Goal: Navigation & Orientation: Understand site structure

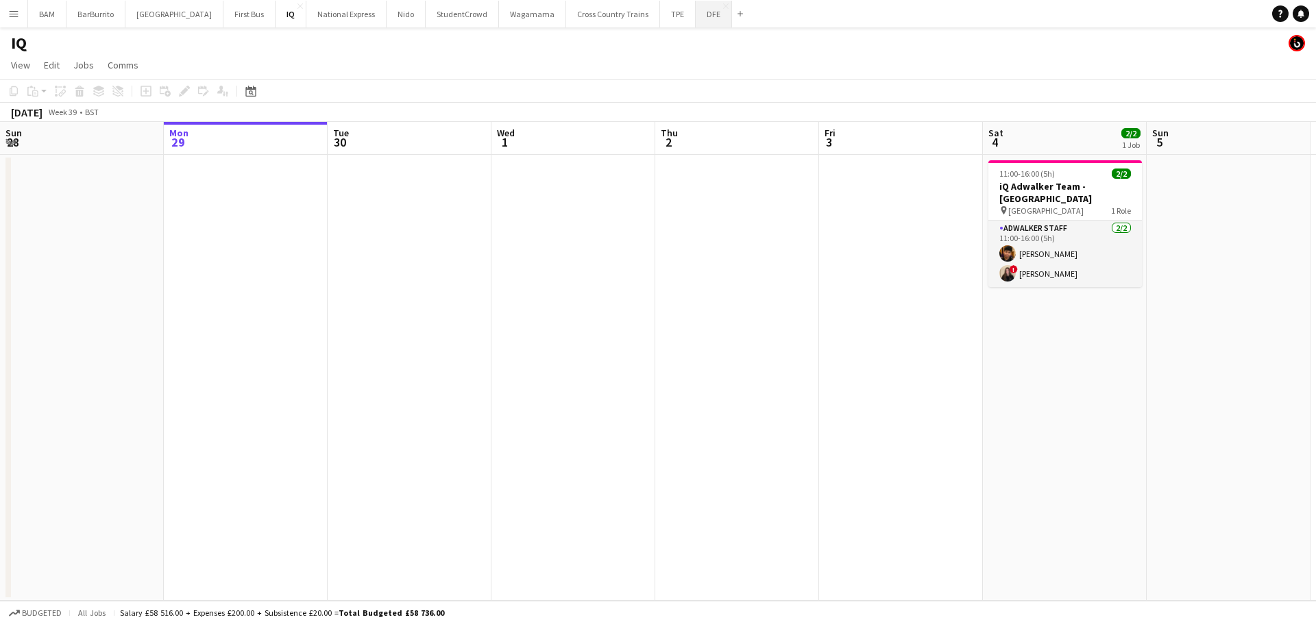
click at [696, 23] on button "DFE Close" at bounding box center [714, 14] width 36 height 27
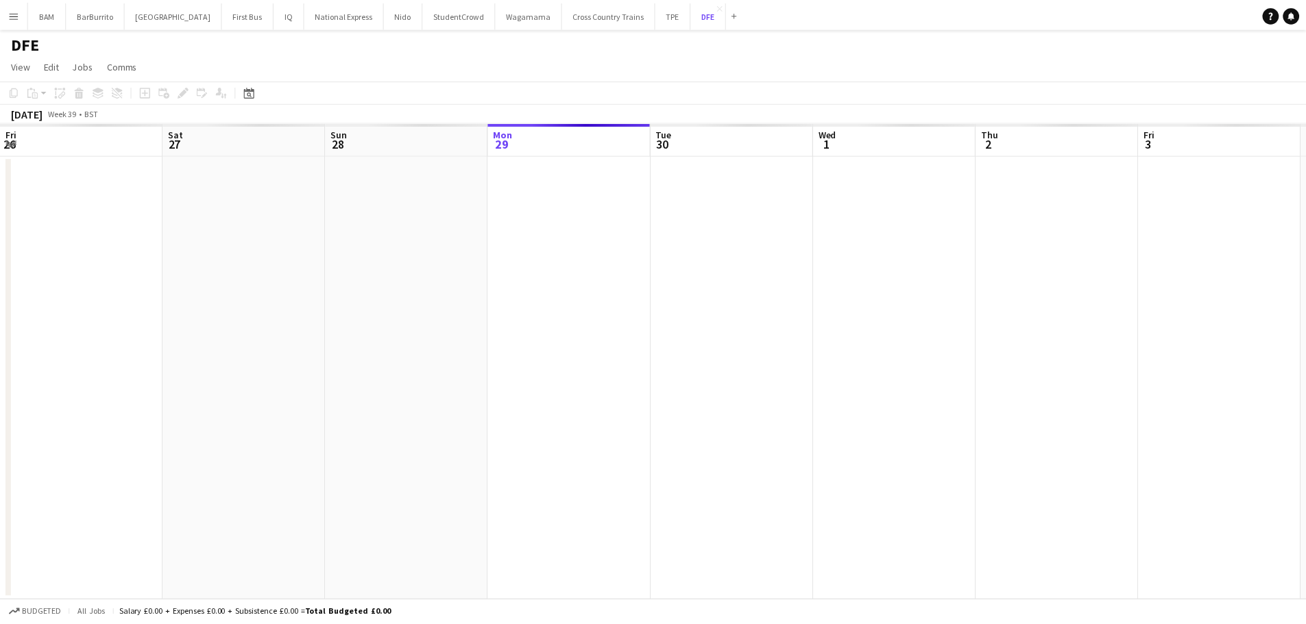
scroll to position [0, 328]
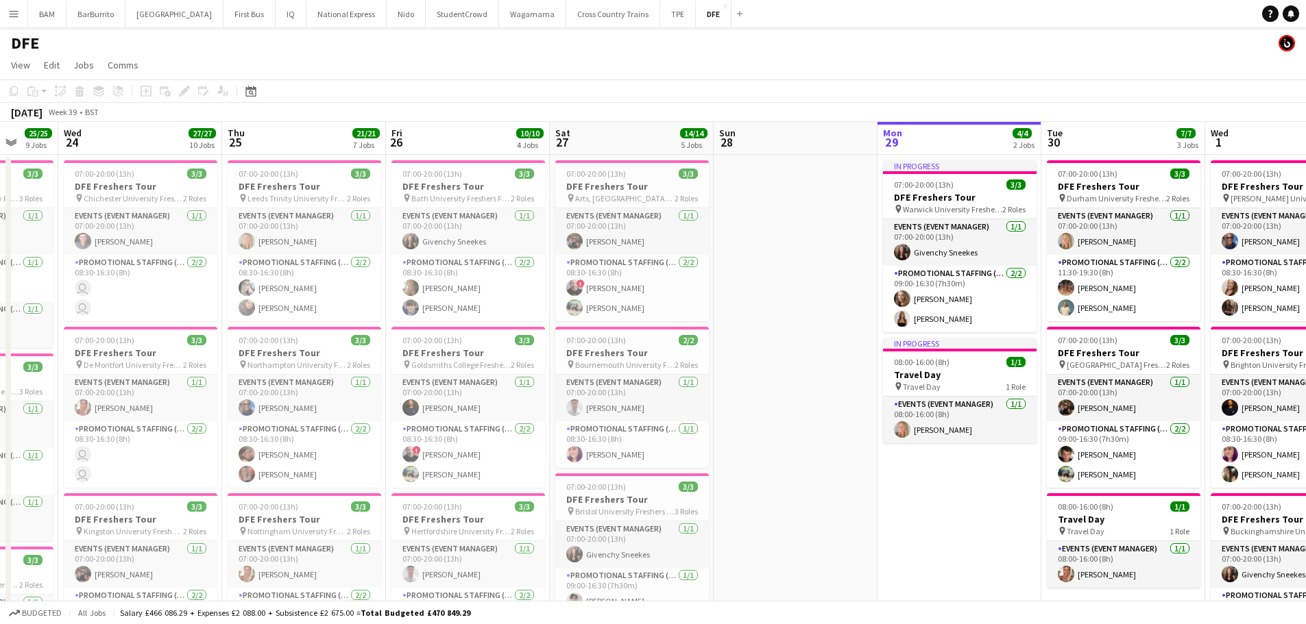
drag, startPoint x: 810, startPoint y: 263, endPoint x: 664, endPoint y: 239, distance: 148.1
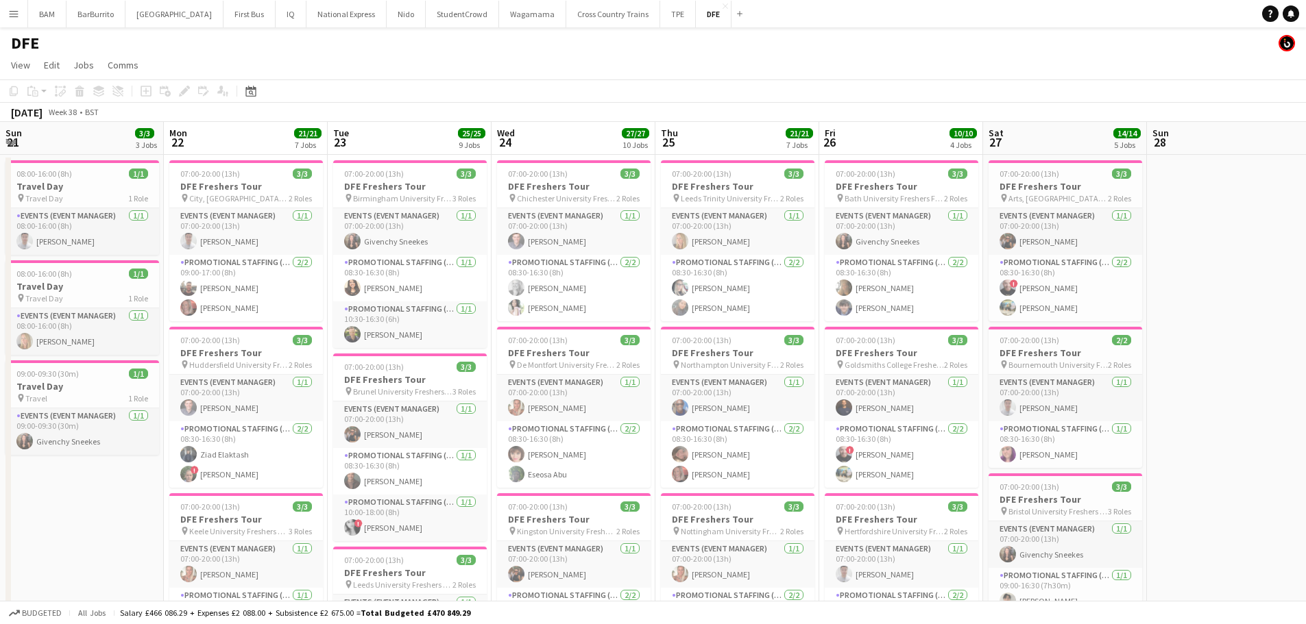
drag, startPoint x: 664, startPoint y: 239, endPoint x: 382, endPoint y: 238, distance: 281.7
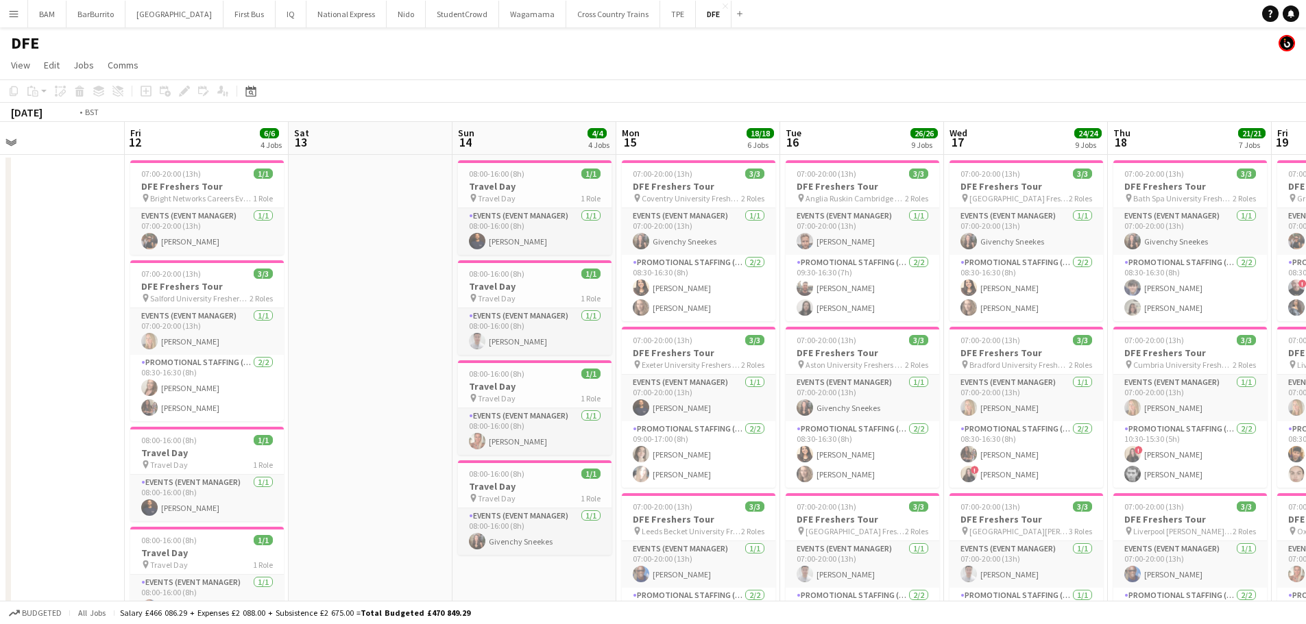
drag, startPoint x: 435, startPoint y: 247, endPoint x: 1082, endPoint y: 245, distance: 647.0
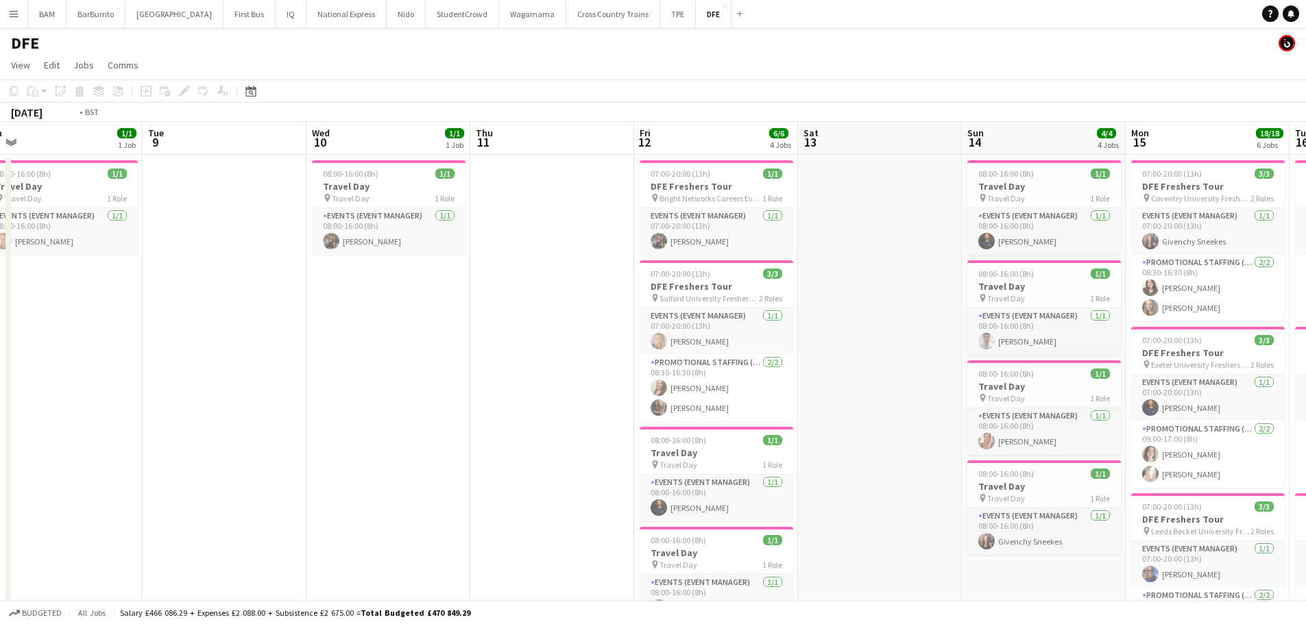
drag, startPoint x: 646, startPoint y: 253, endPoint x: 277, endPoint y: 254, distance: 368.8
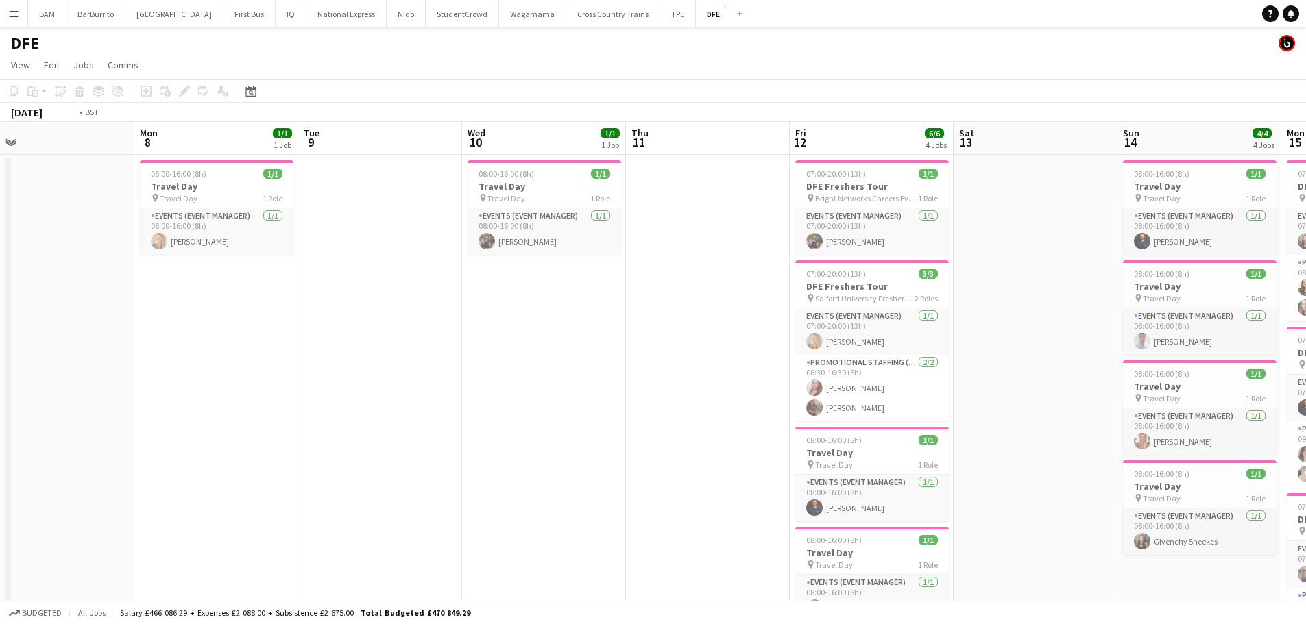
scroll to position [0, 425]
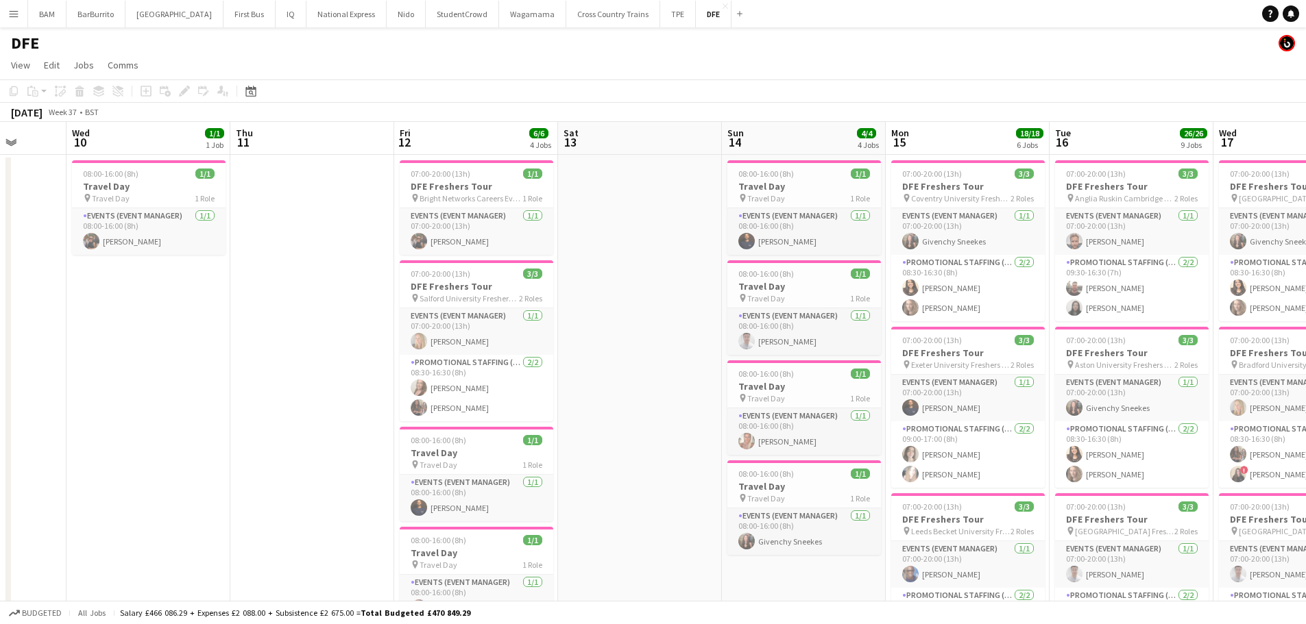
drag, startPoint x: 313, startPoint y: 254, endPoint x: 237, endPoint y: 250, distance: 76.2
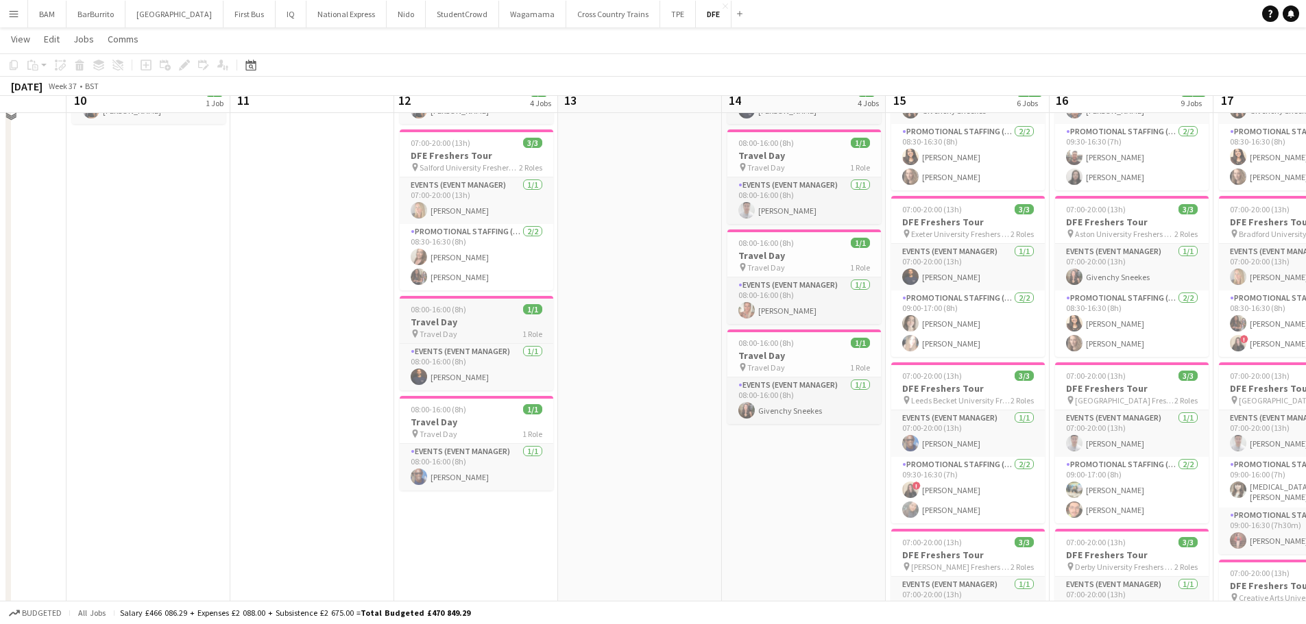
scroll to position [137, 0]
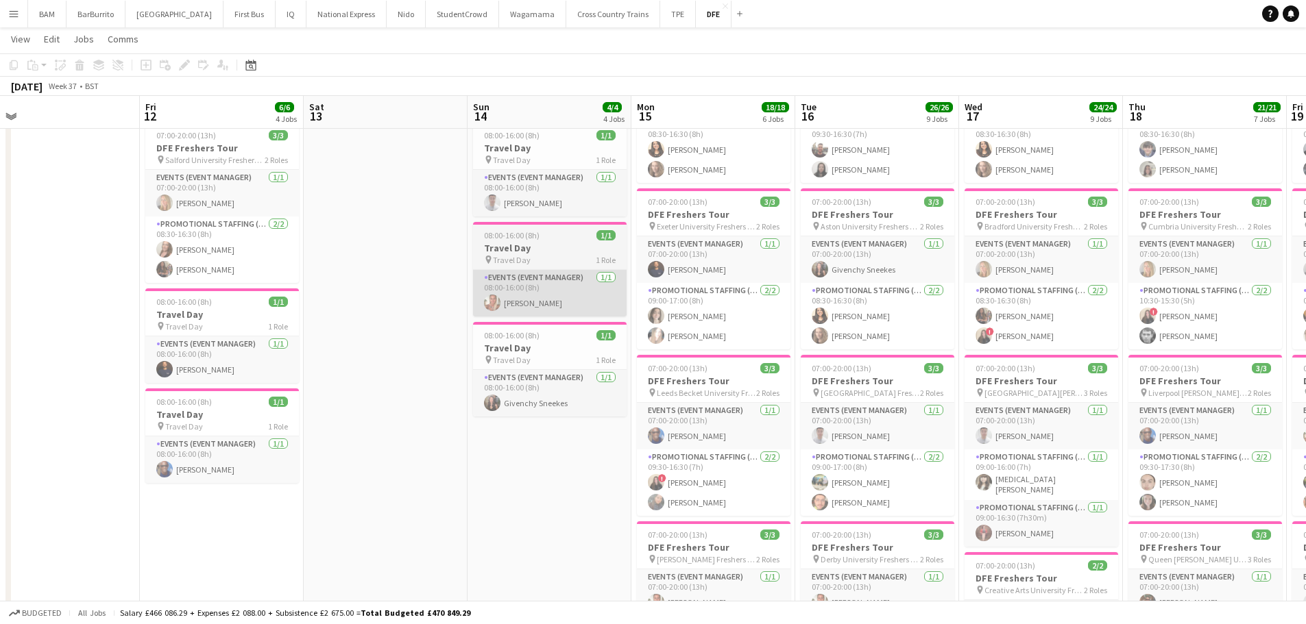
drag, startPoint x: 630, startPoint y: 284, endPoint x: 558, endPoint y: 300, distance: 73.7
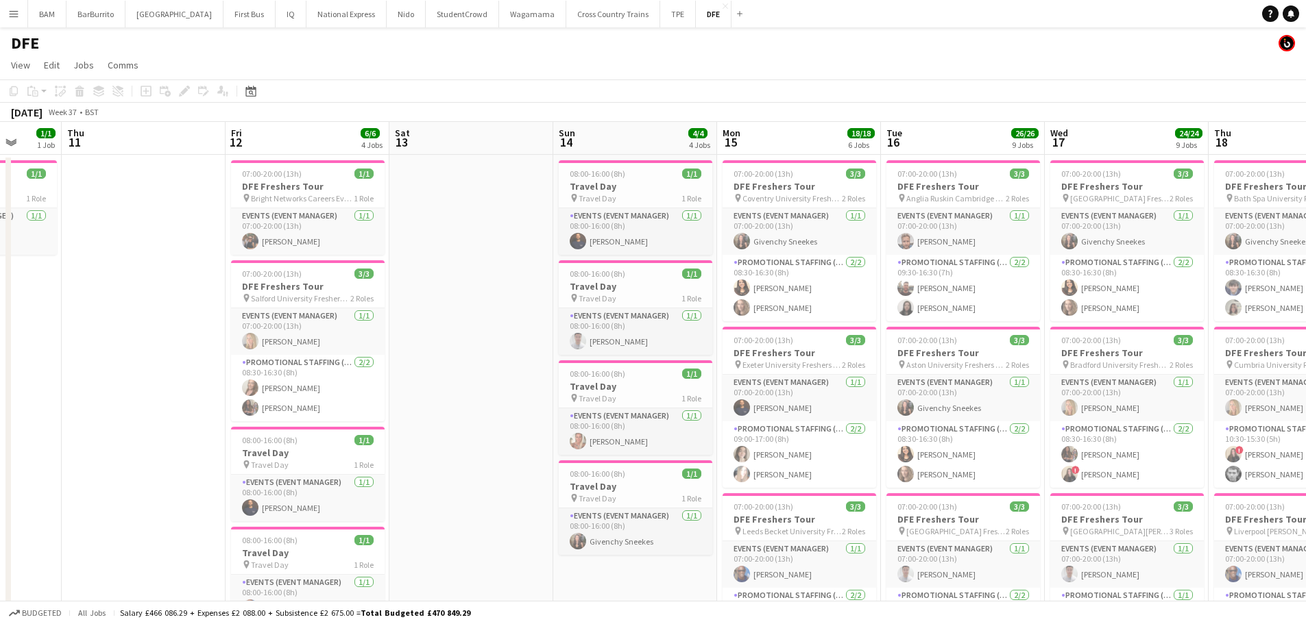
scroll to position [0, 430]
drag, startPoint x: 732, startPoint y: 341, endPoint x: 652, endPoint y: 342, distance: 80.2
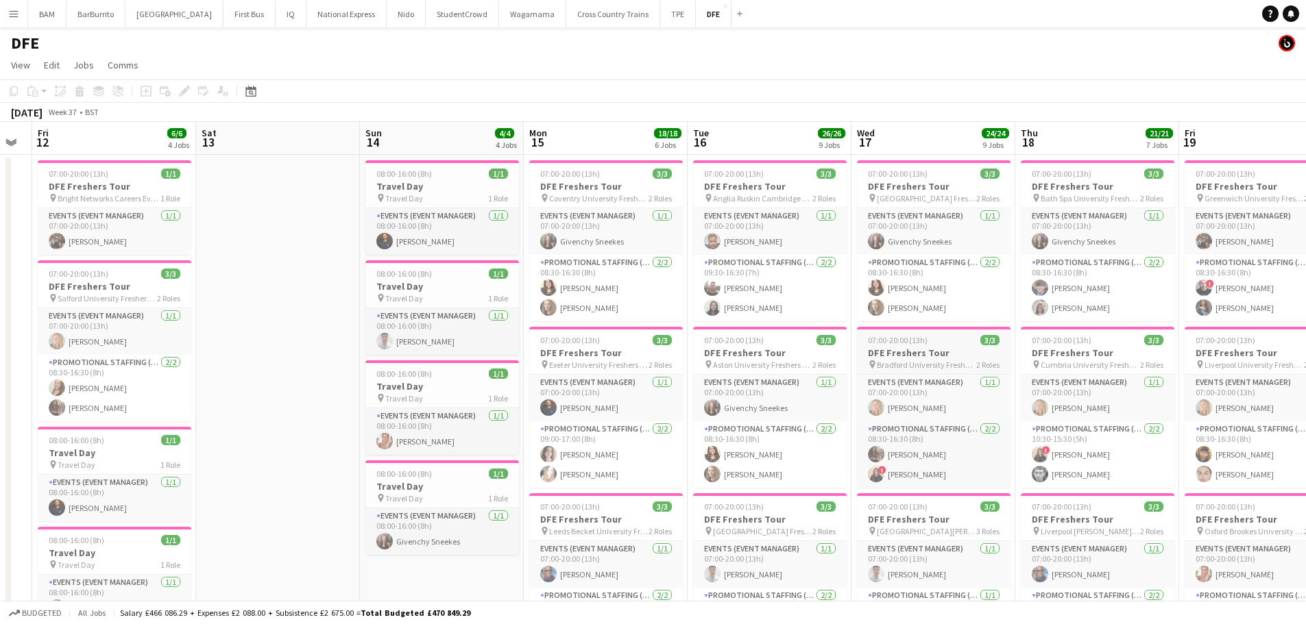
scroll to position [0, 465]
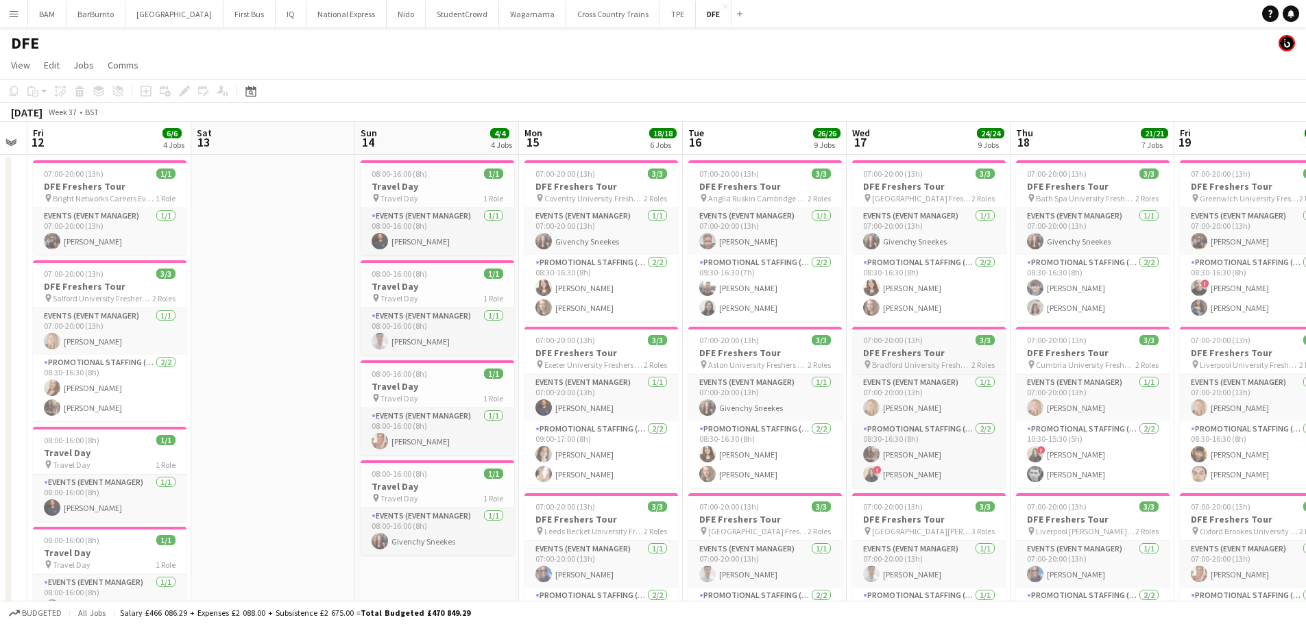
drag, startPoint x: 926, startPoint y: 362, endPoint x: 892, endPoint y: 362, distance: 34.3
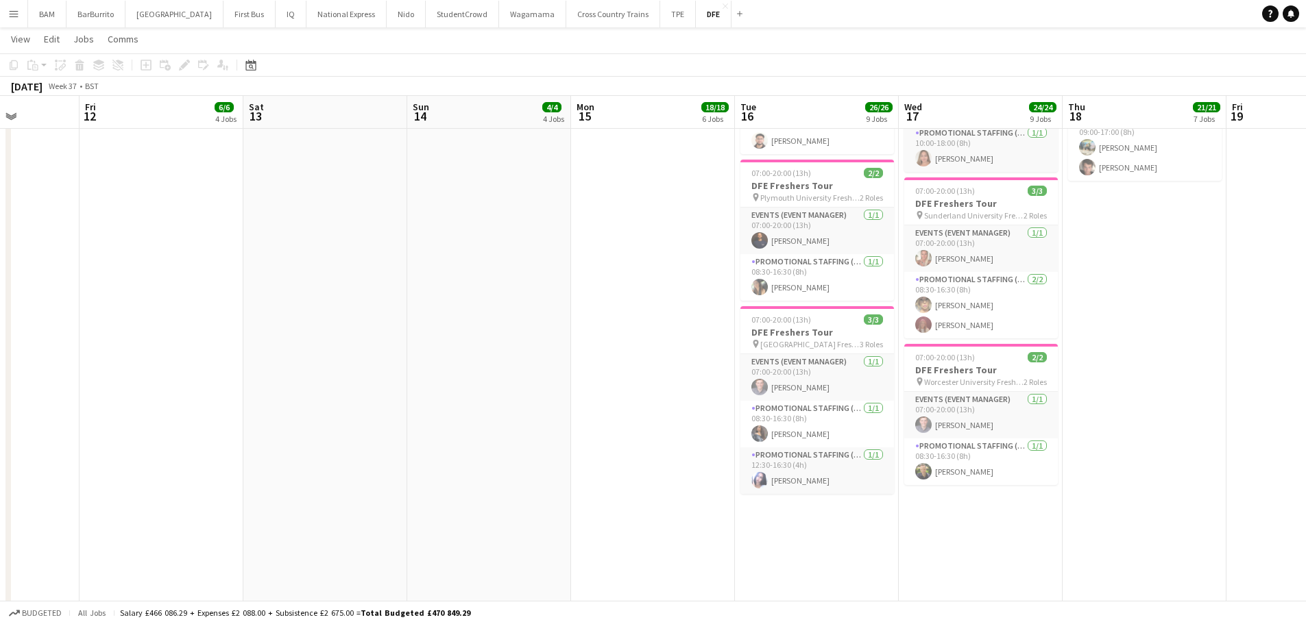
scroll to position [0, 419]
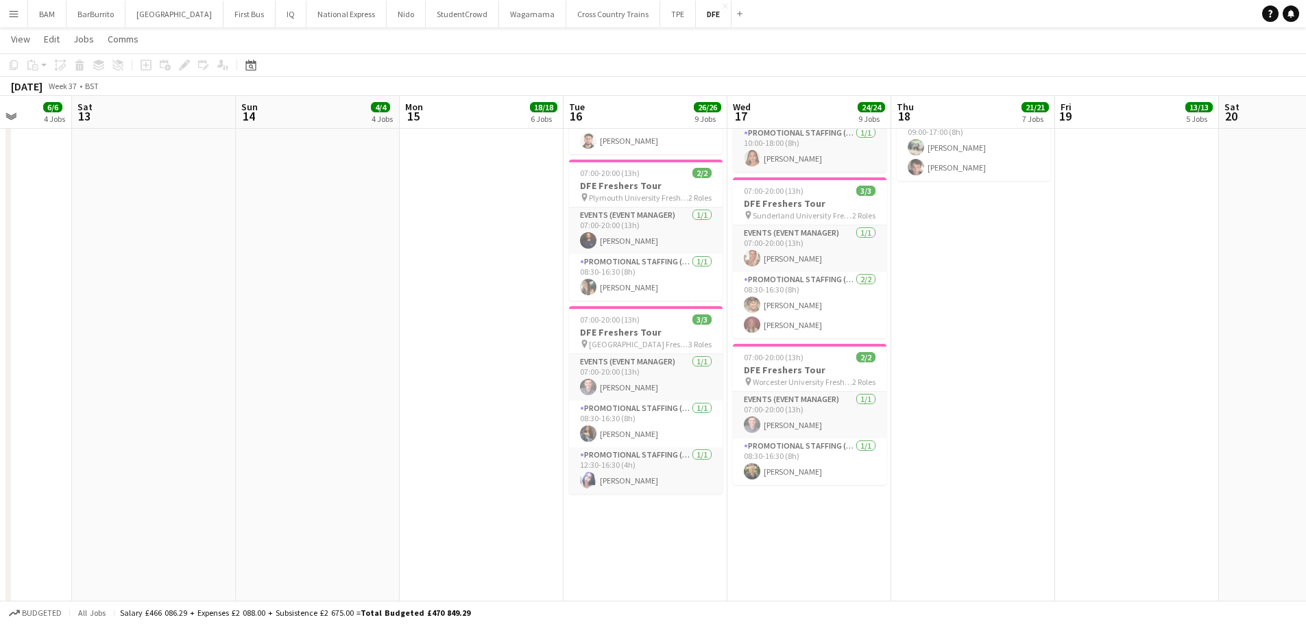
drag, startPoint x: 1023, startPoint y: 437, endPoint x: 904, endPoint y: 447, distance: 119.0
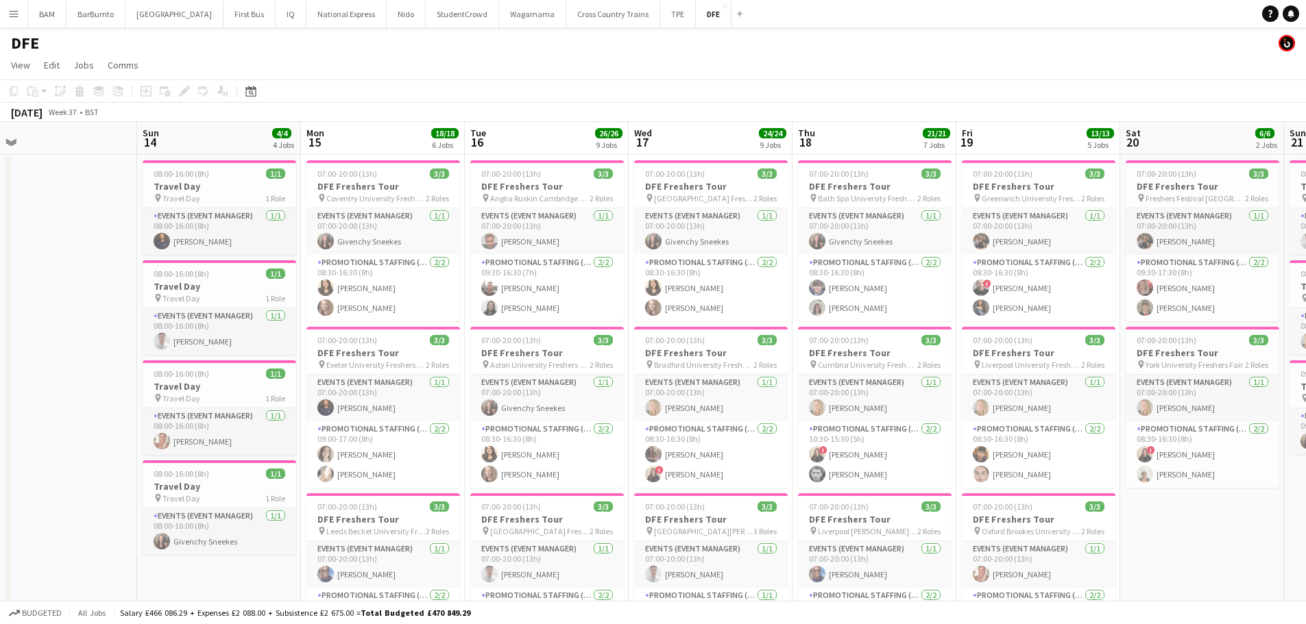
scroll to position [0, 537]
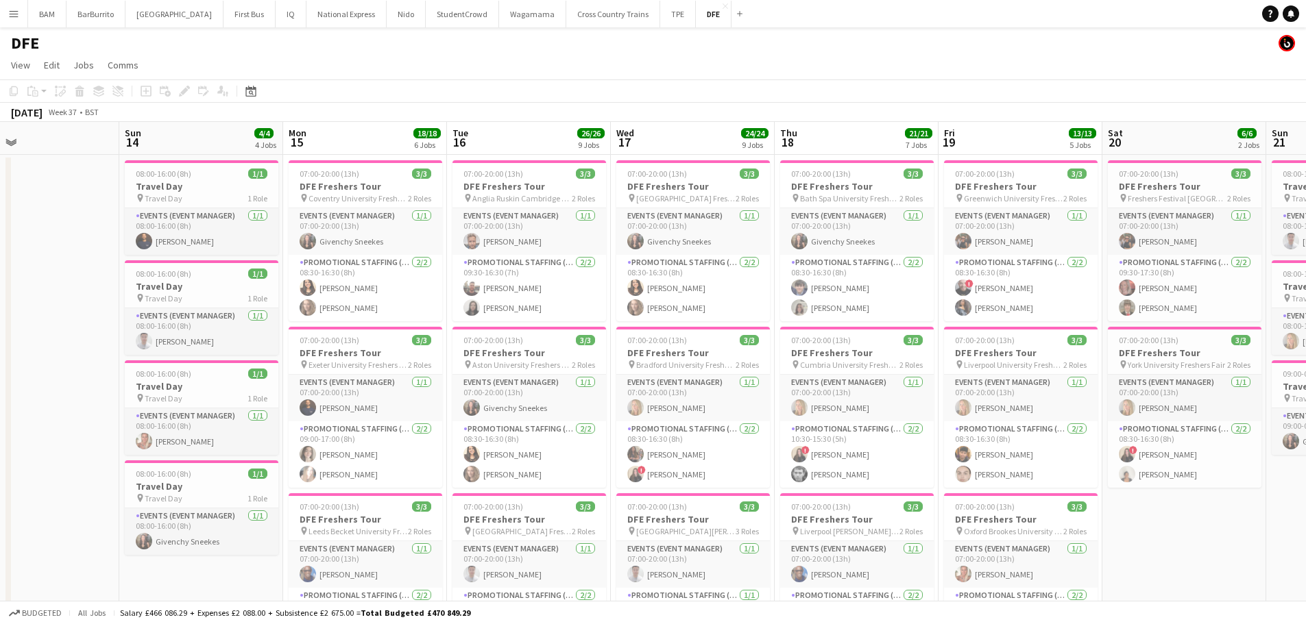
drag, startPoint x: 986, startPoint y: 381, endPoint x: 874, endPoint y: 387, distance: 111.9
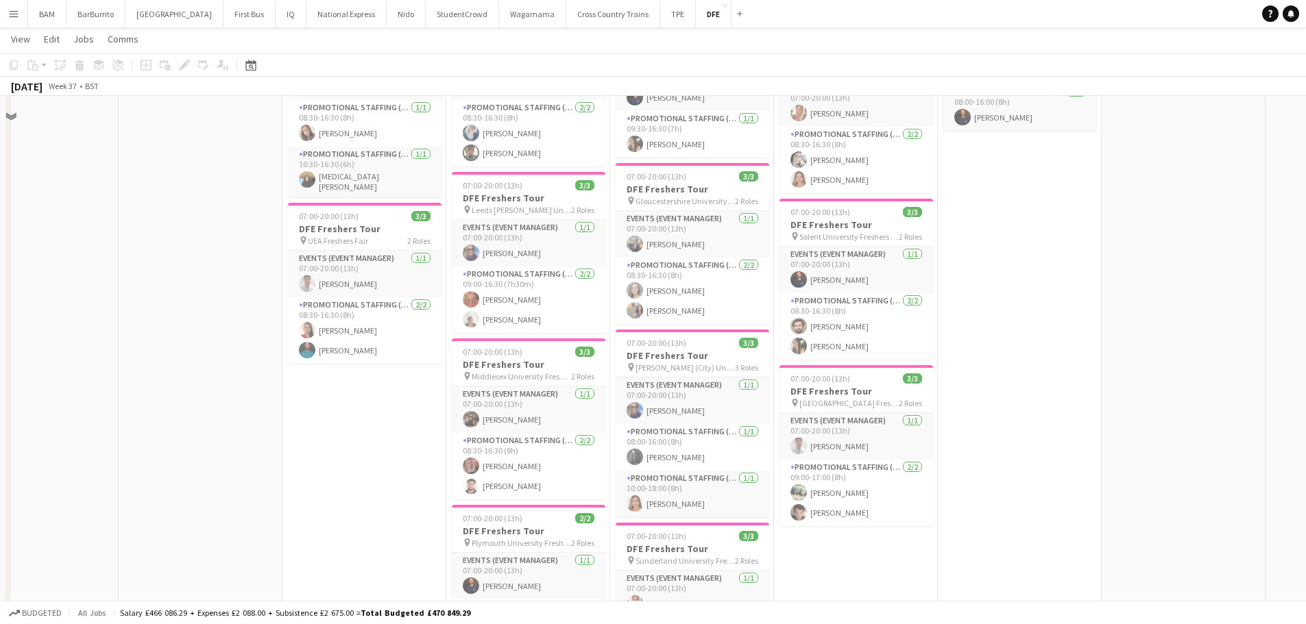
scroll to position [823, 0]
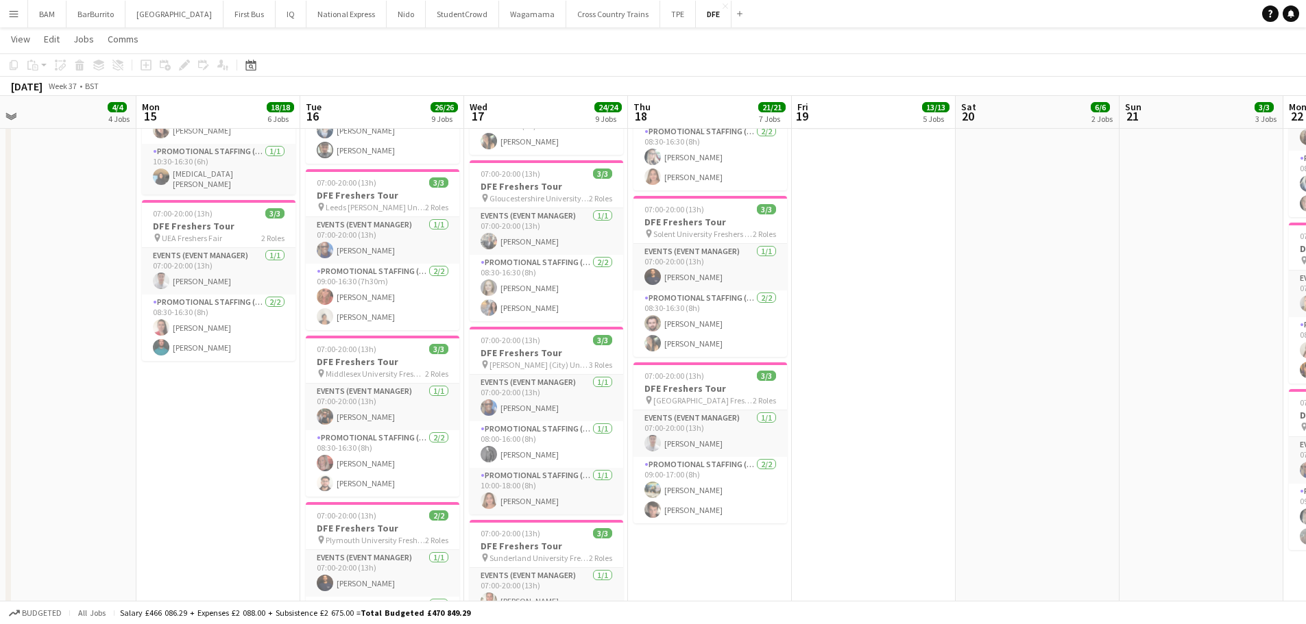
drag, startPoint x: 1045, startPoint y: 393, endPoint x: 867, endPoint y: 391, distance: 178.2
click at [867, 392] on app-calendar-viewport "Thu 11 Fri 12 6/6 4 Jobs Sat 13 Sun 14 4/4 4 Jobs Mon 15 18/18 6 Jobs Tue 16 26…" at bounding box center [653, 197] width 1306 height 1933
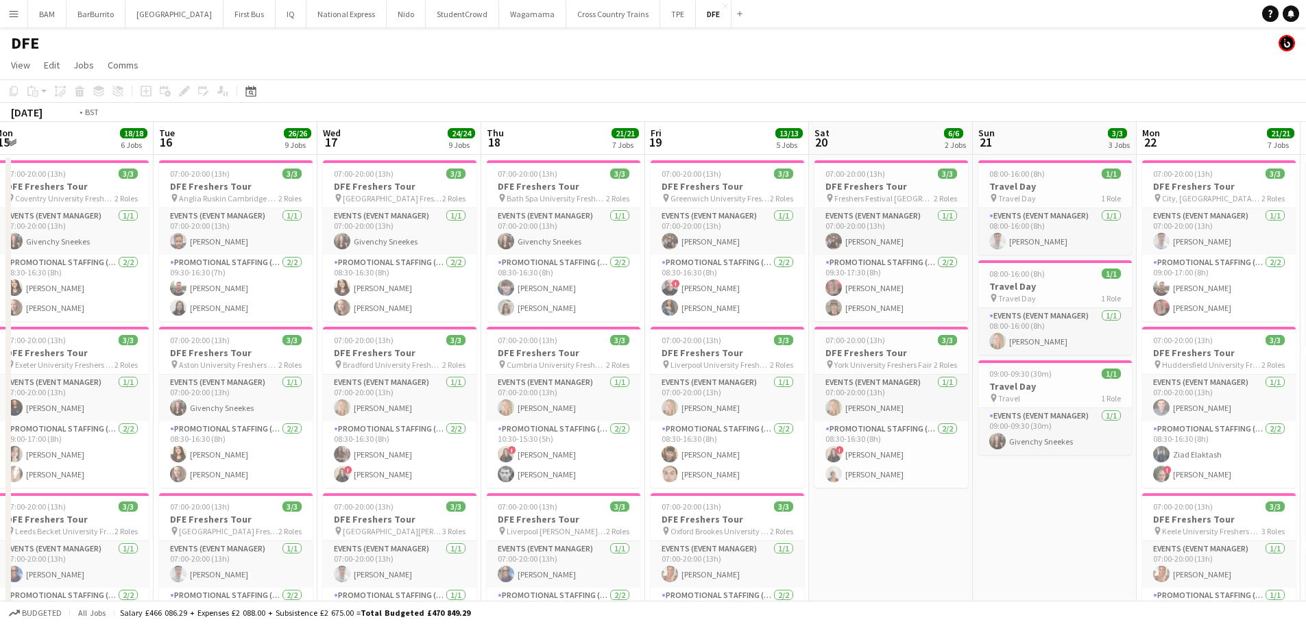
scroll to position [0, 502]
drag, startPoint x: 1066, startPoint y: 395, endPoint x: 977, endPoint y: 395, distance: 88.4
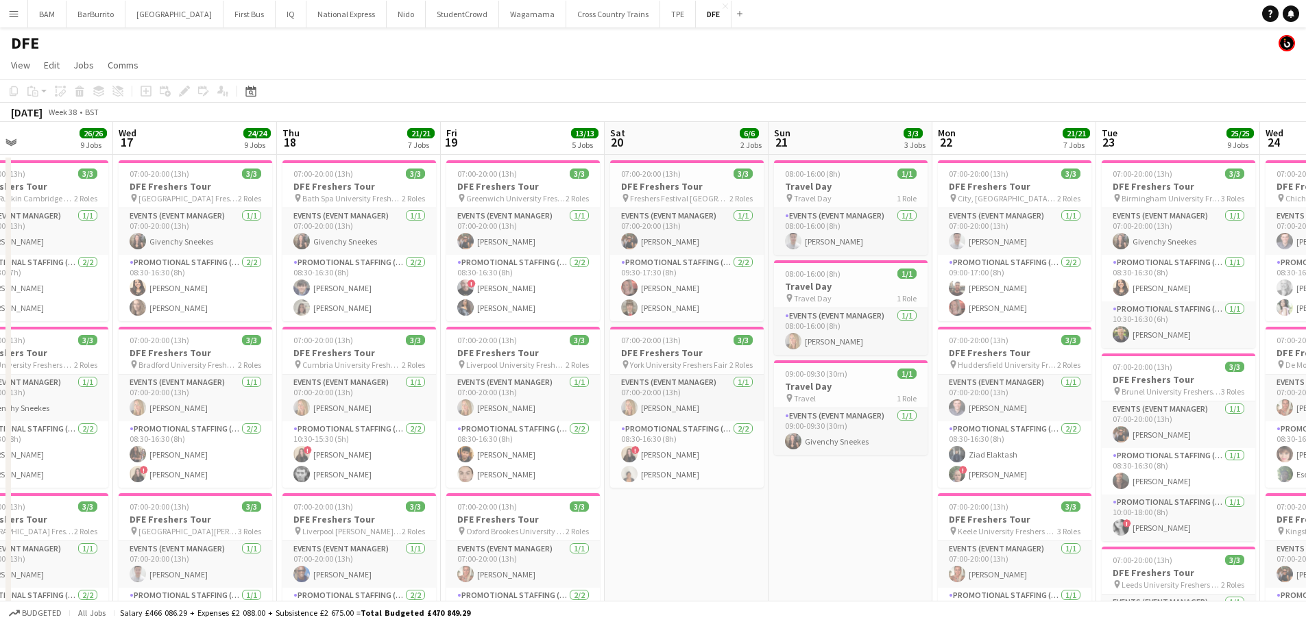
drag, startPoint x: 1004, startPoint y: 446, endPoint x: 888, endPoint y: 439, distance: 116.0
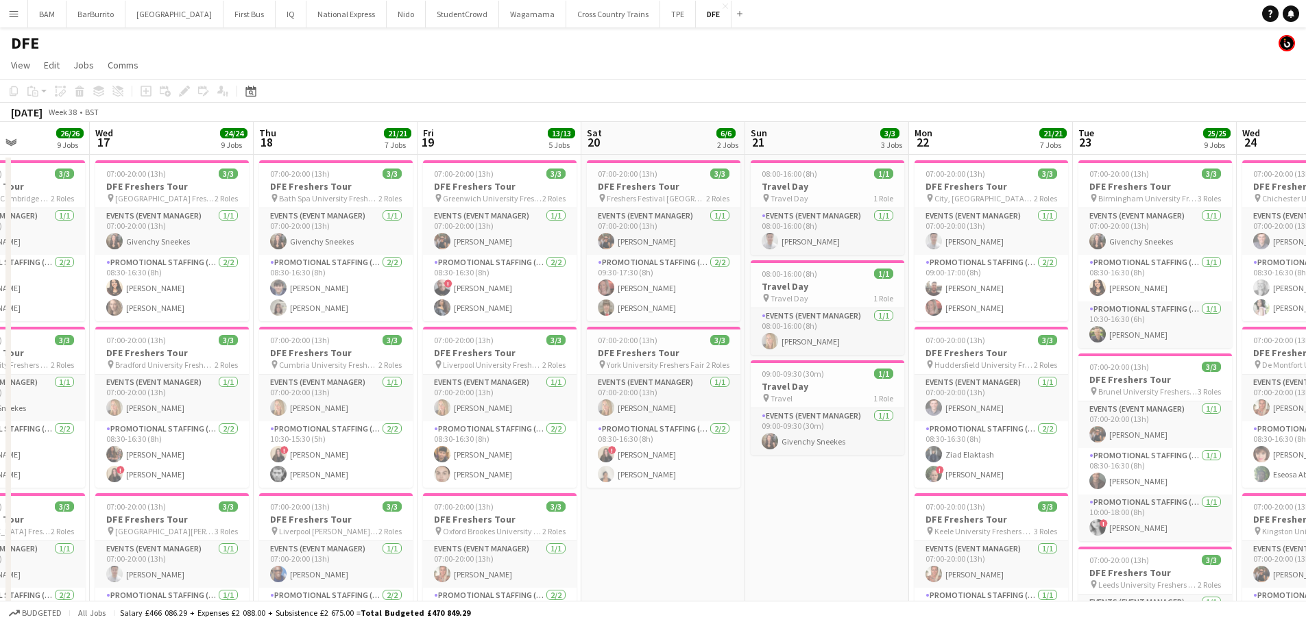
scroll to position [0, 402]
drag, startPoint x: 1125, startPoint y: 437, endPoint x: 938, endPoint y: 432, distance: 187.9
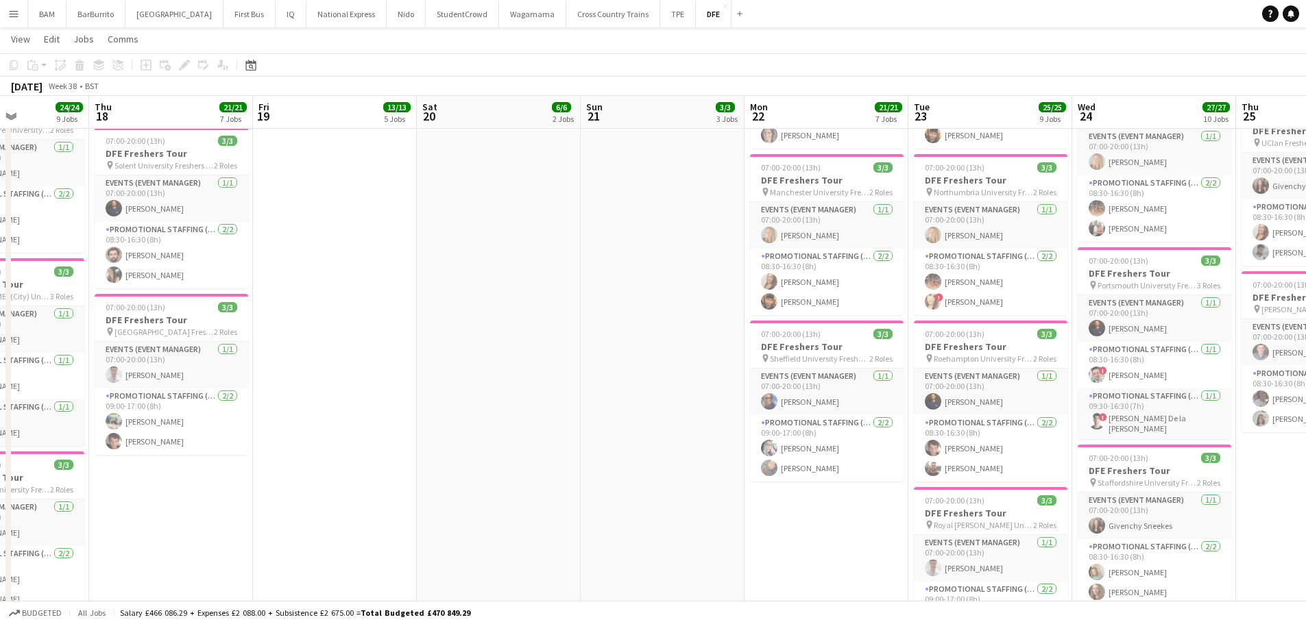
scroll to position [0, 437]
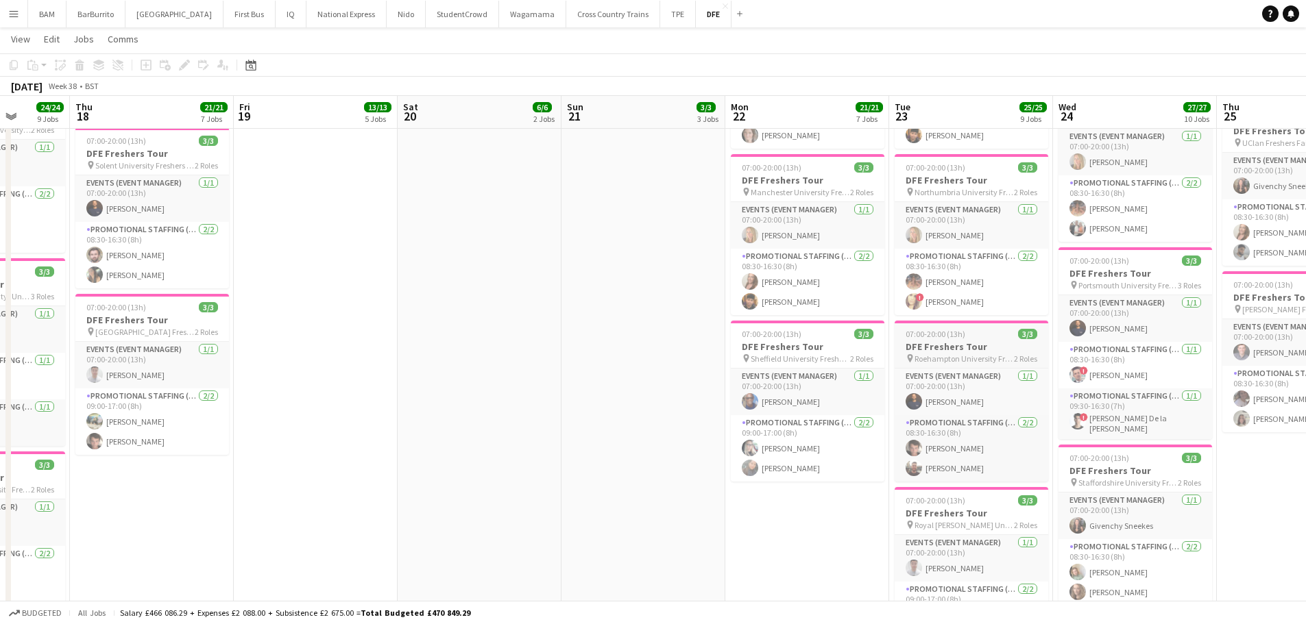
drag, startPoint x: 1003, startPoint y: 367, endPoint x: 811, endPoint y: 363, distance: 192.7
click at [805, 369] on app-calendar-viewport "Mon 15 18/18 6 Jobs Tue 16 26/26 9 Jobs Wed 17 24/24 9 Jobs Thu 18 21/21 7 Jobs…" at bounding box center [653, 128] width 1306 height 1933
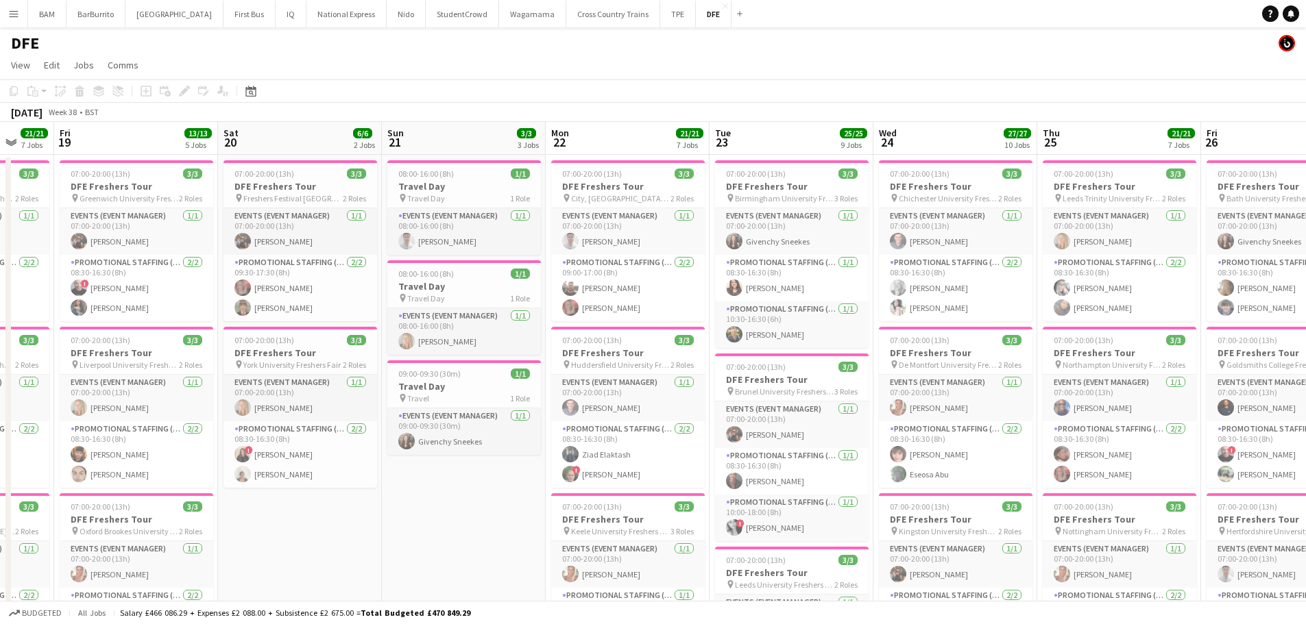
scroll to position [0, 479]
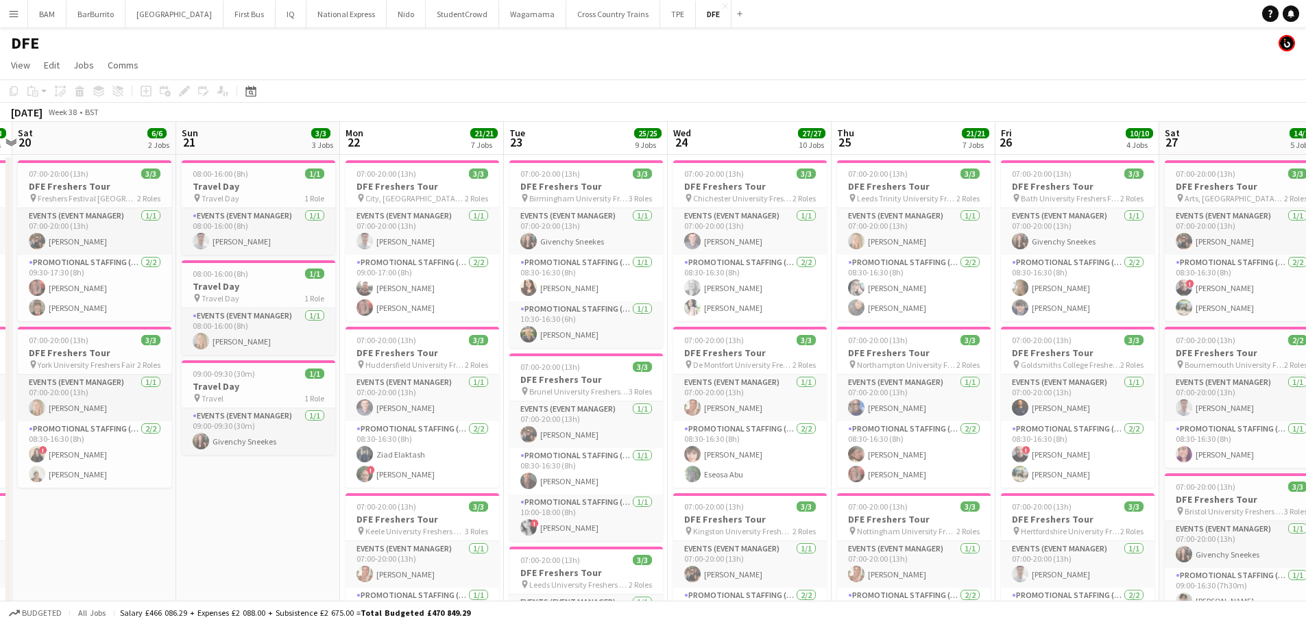
drag, startPoint x: 1134, startPoint y: 348, endPoint x: 929, endPoint y: 357, distance: 205.9
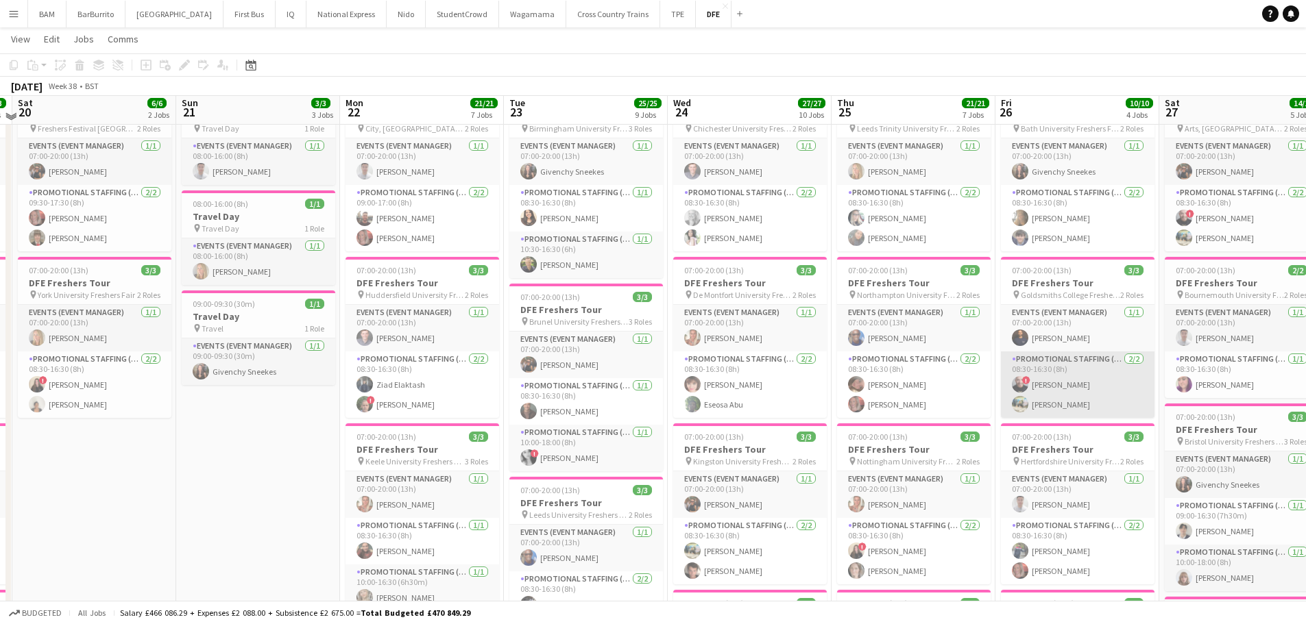
scroll to position [0, 0]
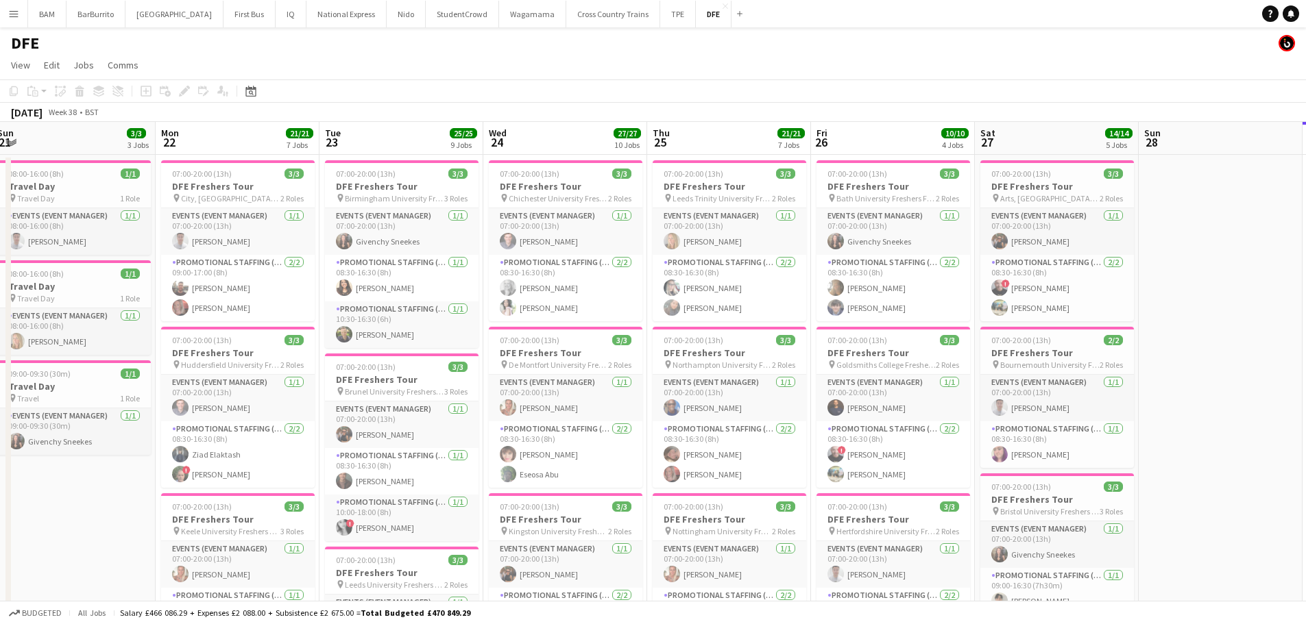
drag, startPoint x: 1136, startPoint y: 396, endPoint x: 949, endPoint y: 392, distance: 186.5
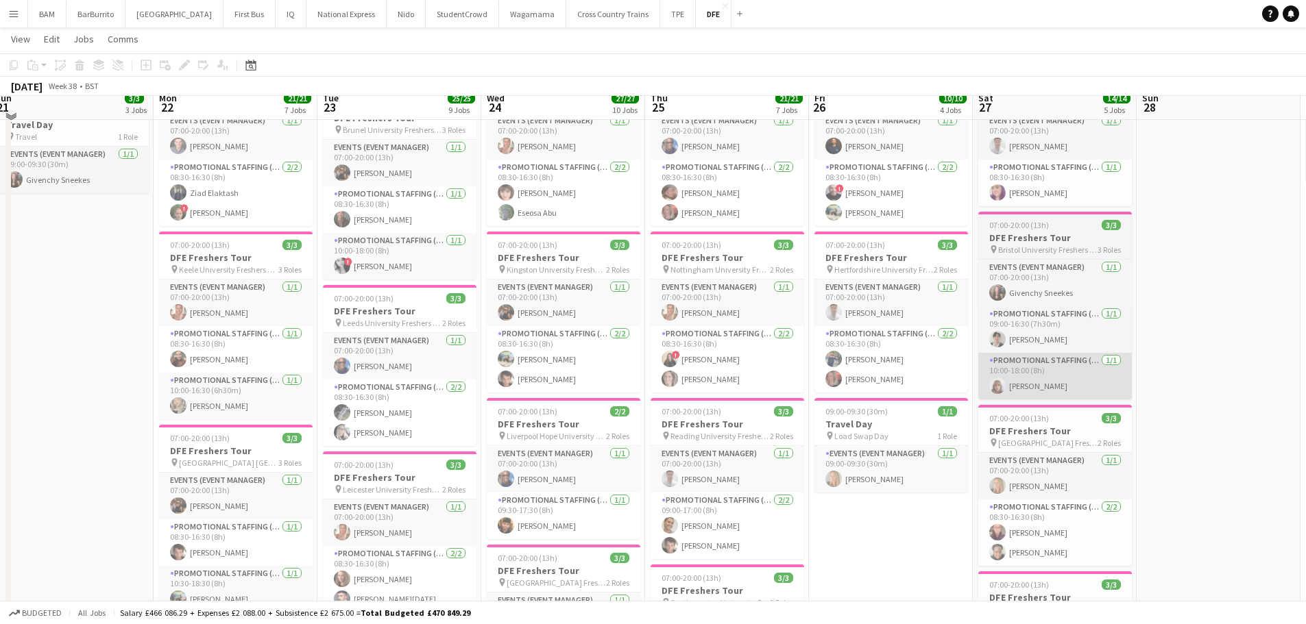
scroll to position [274, 0]
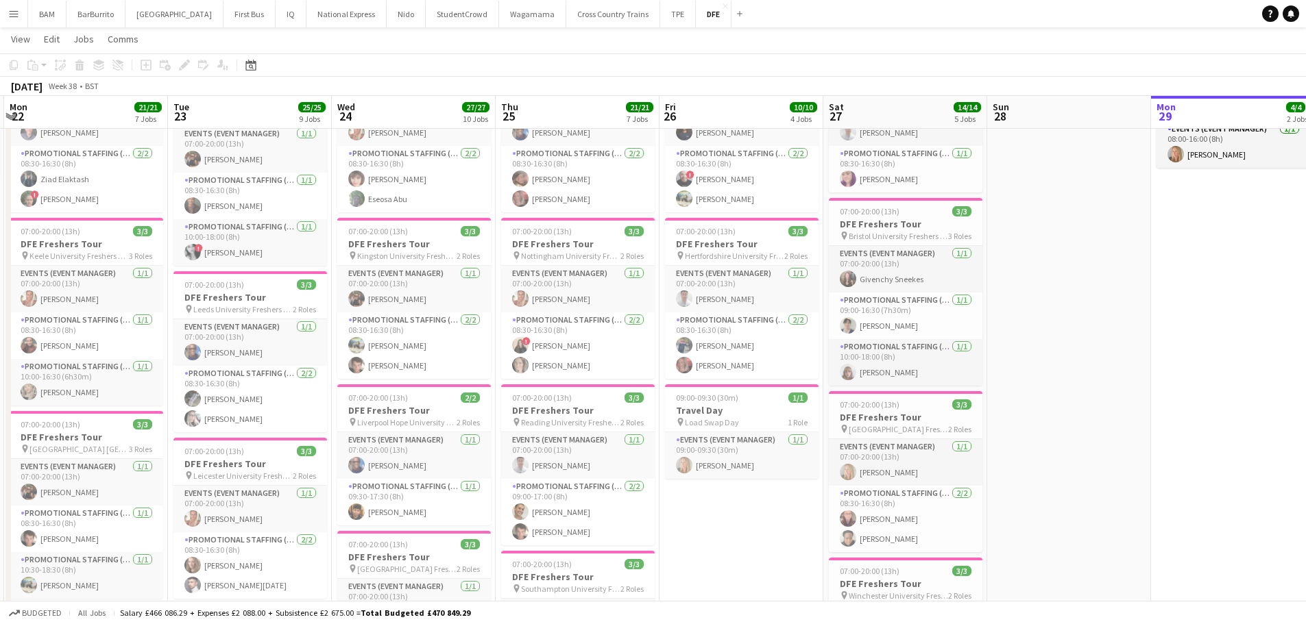
drag, startPoint x: 1188, startPoint y: 419, endPoint x: 1038, endPoint y: 410, distance: 150.4
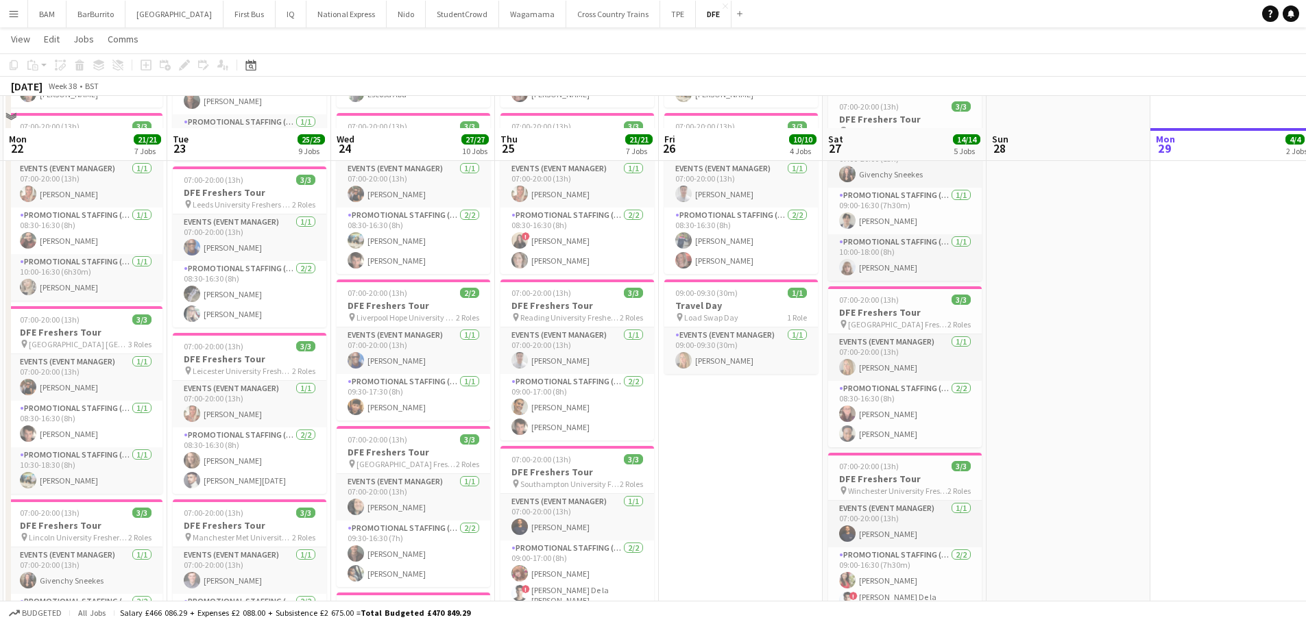
scroll to position [411, 0]
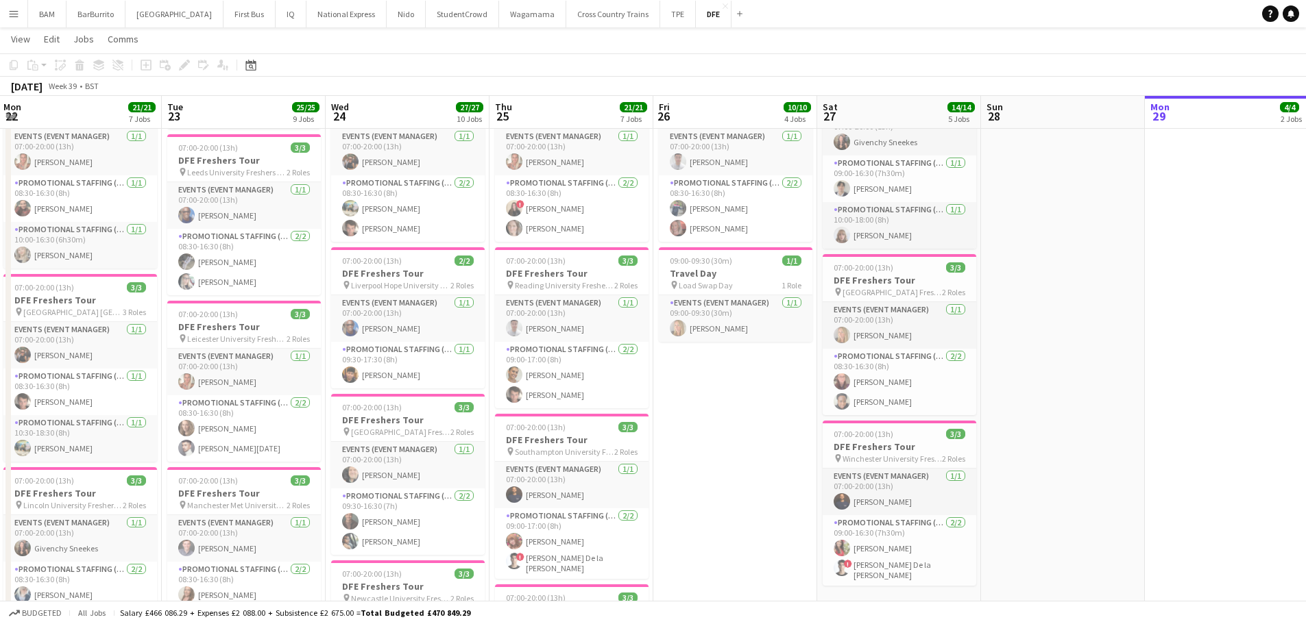
drag, startPoint x: 1112, startPoint y: 385, endPoint x: 942, endPoint y: 386, distance: 170.7
click at [942, 386] on app-calendar-viewport "Fri 19 13/13 5 Jobs Sat 20 6/6 2 Jobs Sun 21 3/3 3 Jobs Mon 22 21/21 7 Jobs Tue…" at bounding box center [653, 608] width 1306 height 1933
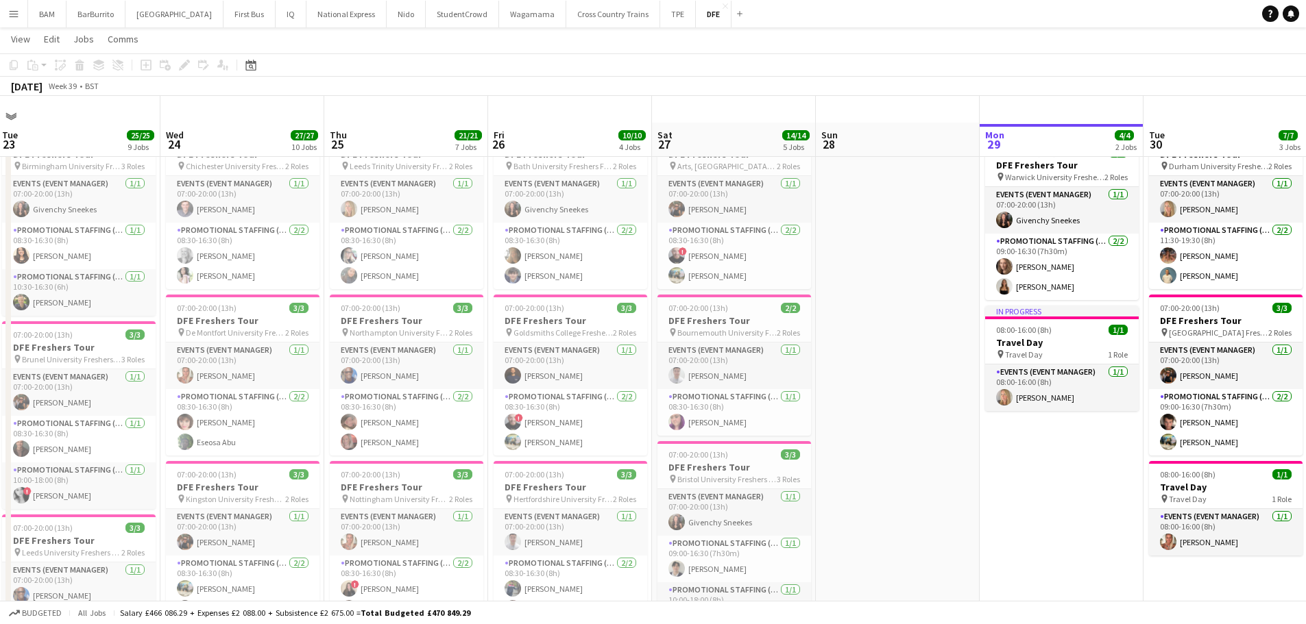
scroll to position [0, 0]
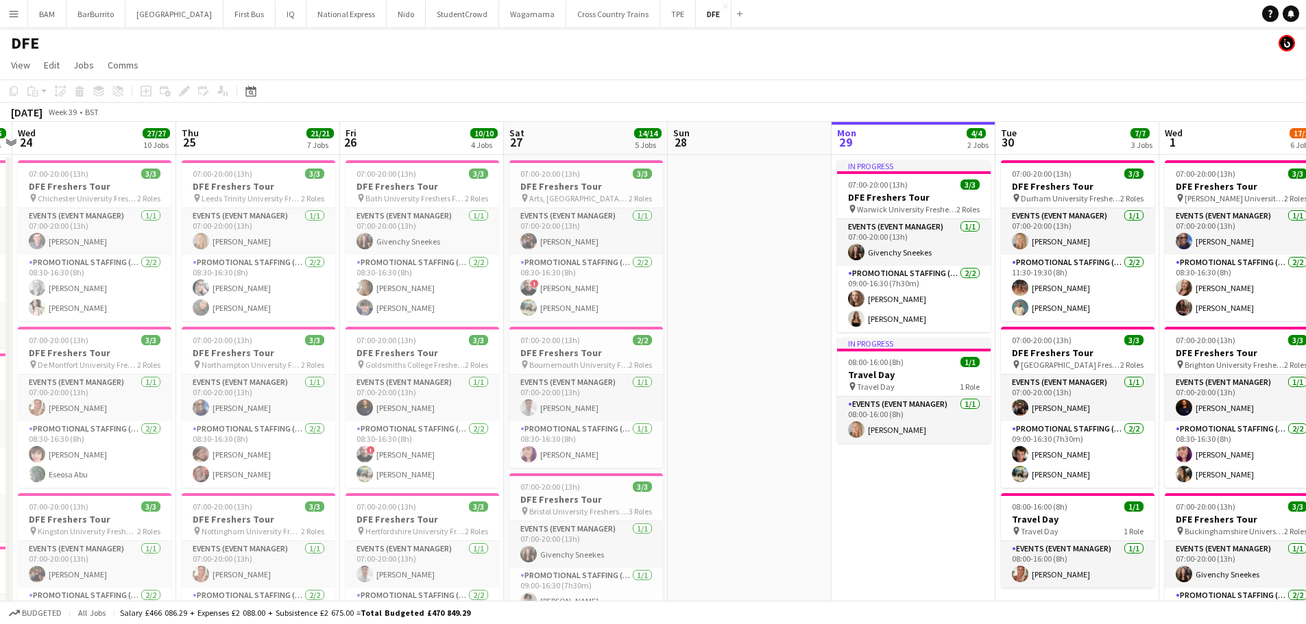
drag, startPoint x: 946, startPoint y: 386, endPoint x: 798, endPoint y: 389, distance: 148.1
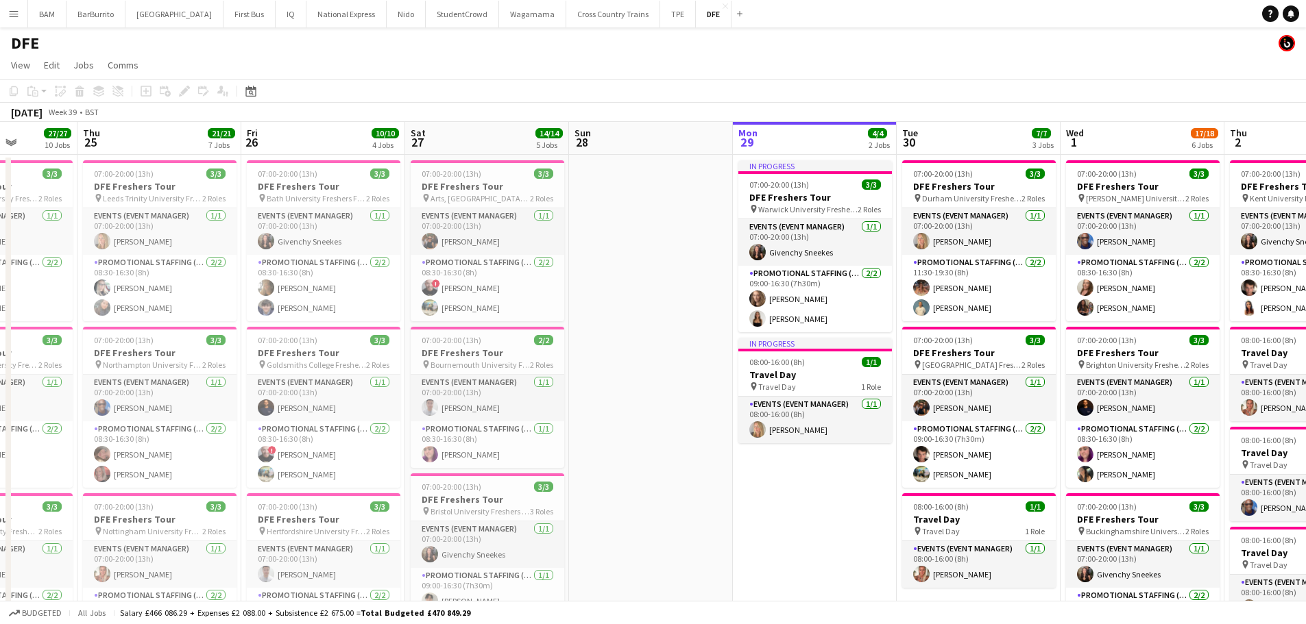
drag, startPoint x: 1036, startPoint y: 371, endPoint x: 947, endPoint y: 376, distance: 90.0
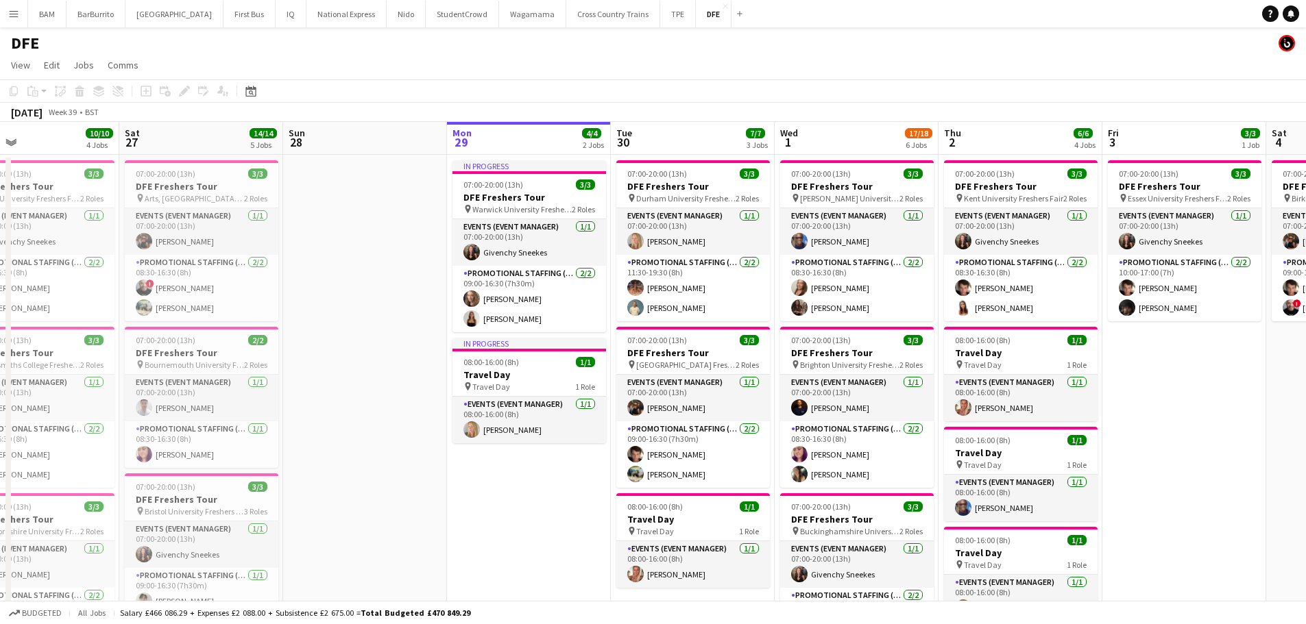
scroll to position [0, 544]
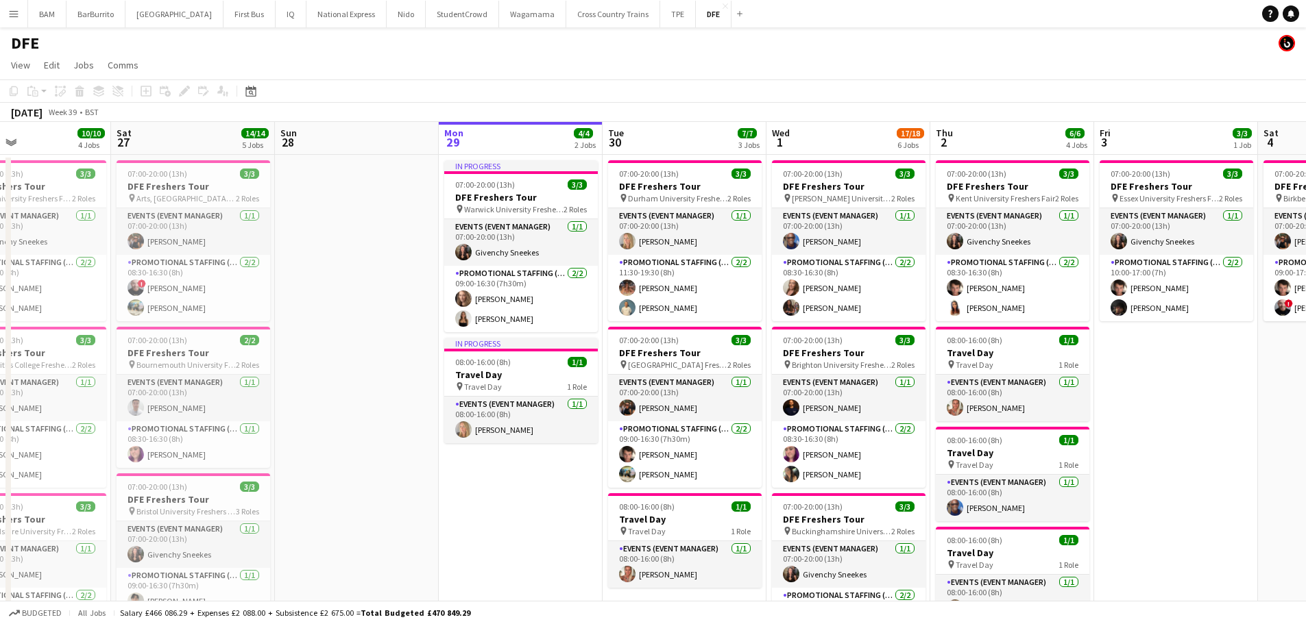
drag, startPoint x: 1162, startPoint y: 348, endPoint x: 877, endPoint y: 346, distance: 285.1
